Goal: Task Accomplishment & Management: Use online tool/utility

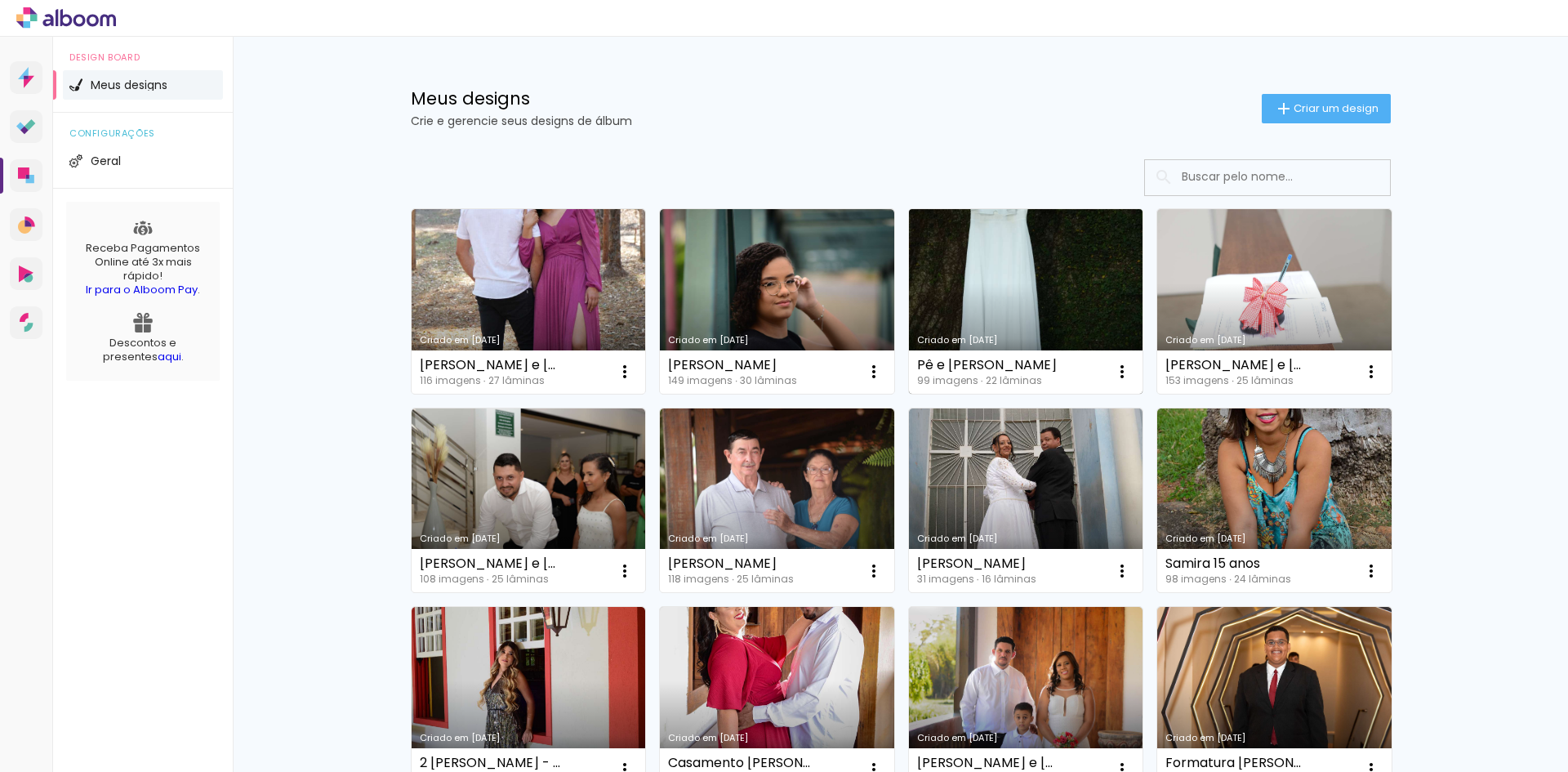
click at [1050, 336] on div "Criado em [DATE]" at bounding box center [1026, 340] width 218 height 9
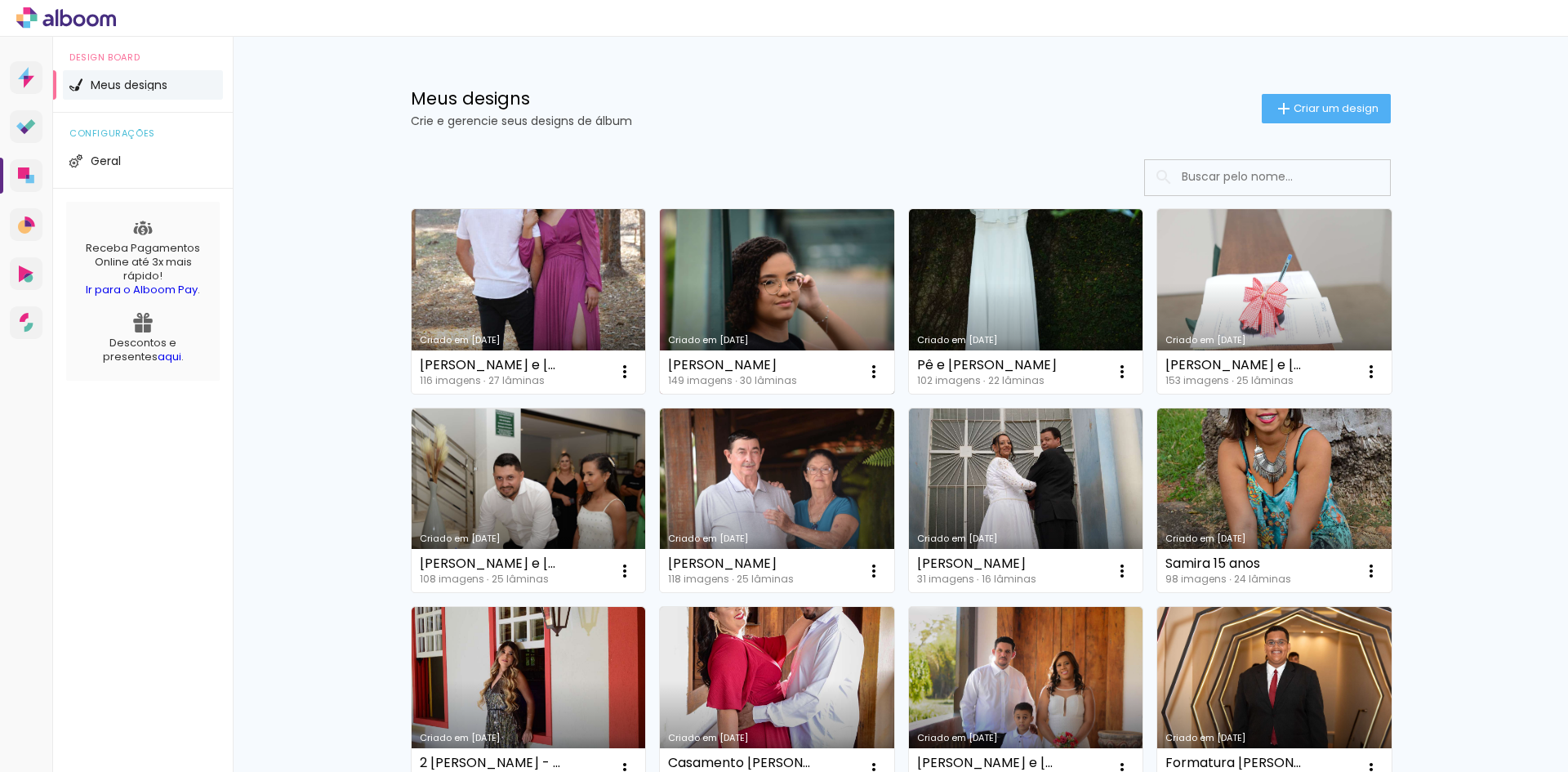
click at [821, 300] on link "Criado em [DATE]" at bounding box center [776, 301] width 234 height 184
